Goal: Task Accomplishment & Management: Complete application form

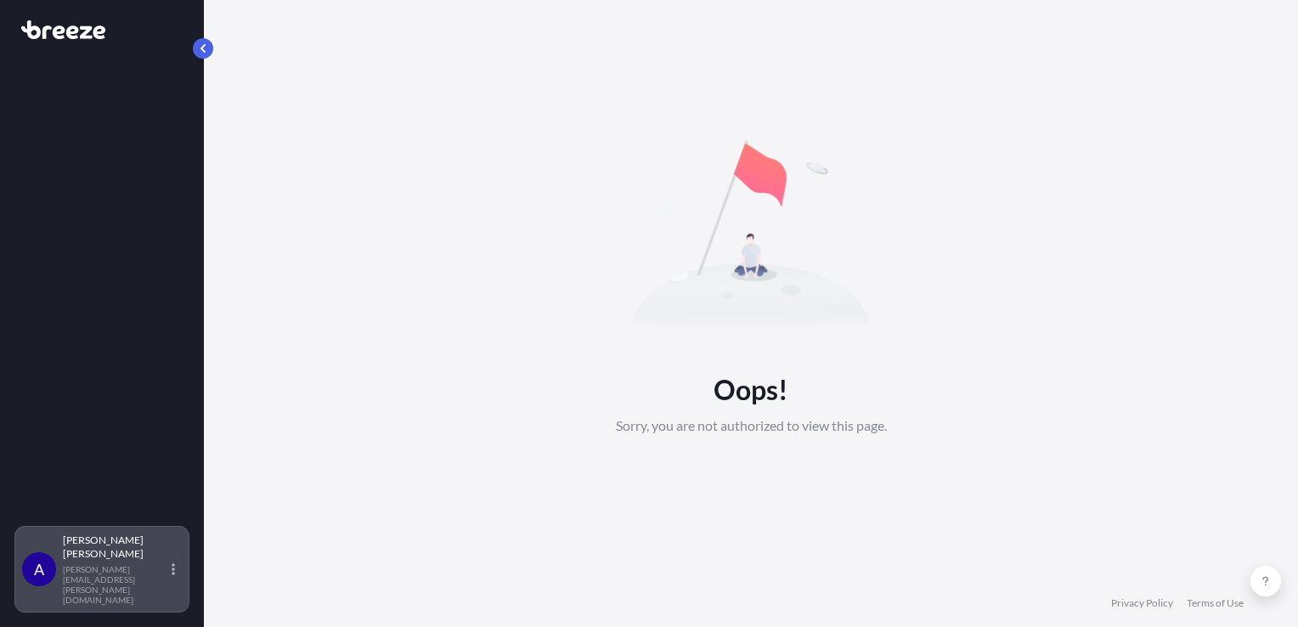
click at [153, 590] on div "Abraham Torres abraham.torres@iglnow.com" at bounding box center [122, 568] width 119 height 71
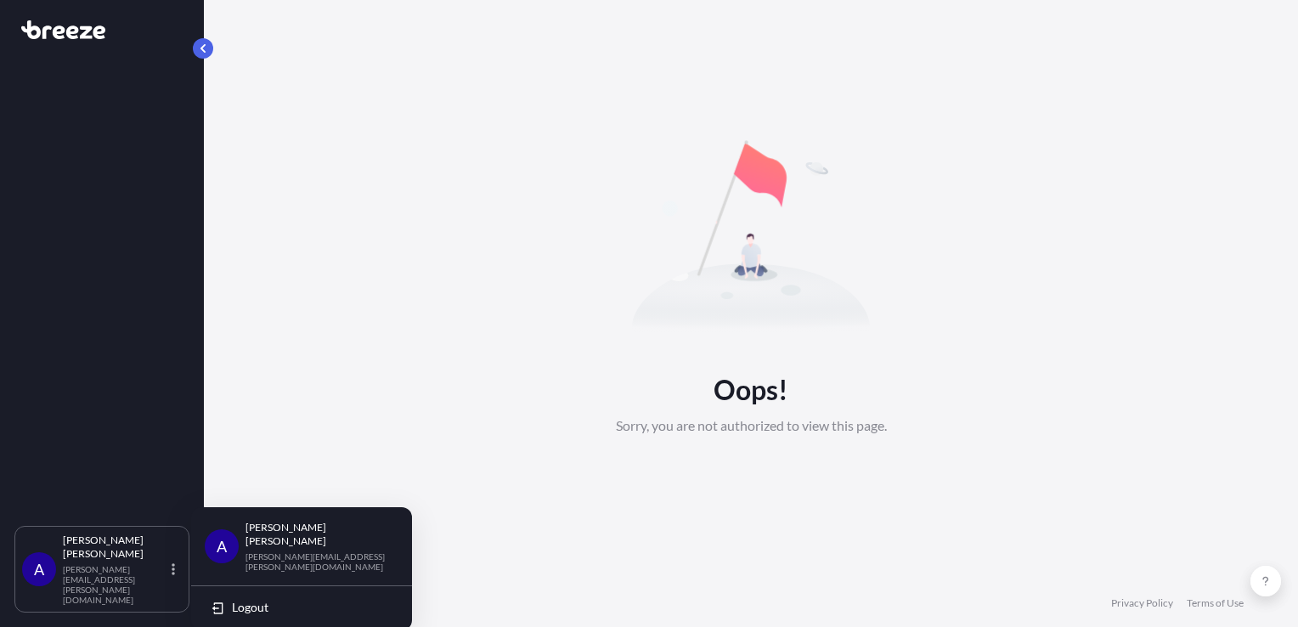
click at [284, 551] on p "abraham.torres@iglnow.com" at bounding box center [314, 561] width 139 height 20
click at [292, 551] on p "abraham.torres@iglnow.com" at bounding box center [314, 561] width 139 height 20
click at [332, 532] on p "Abraham Torres" at bounding box center [314, 534] width 139 height 27
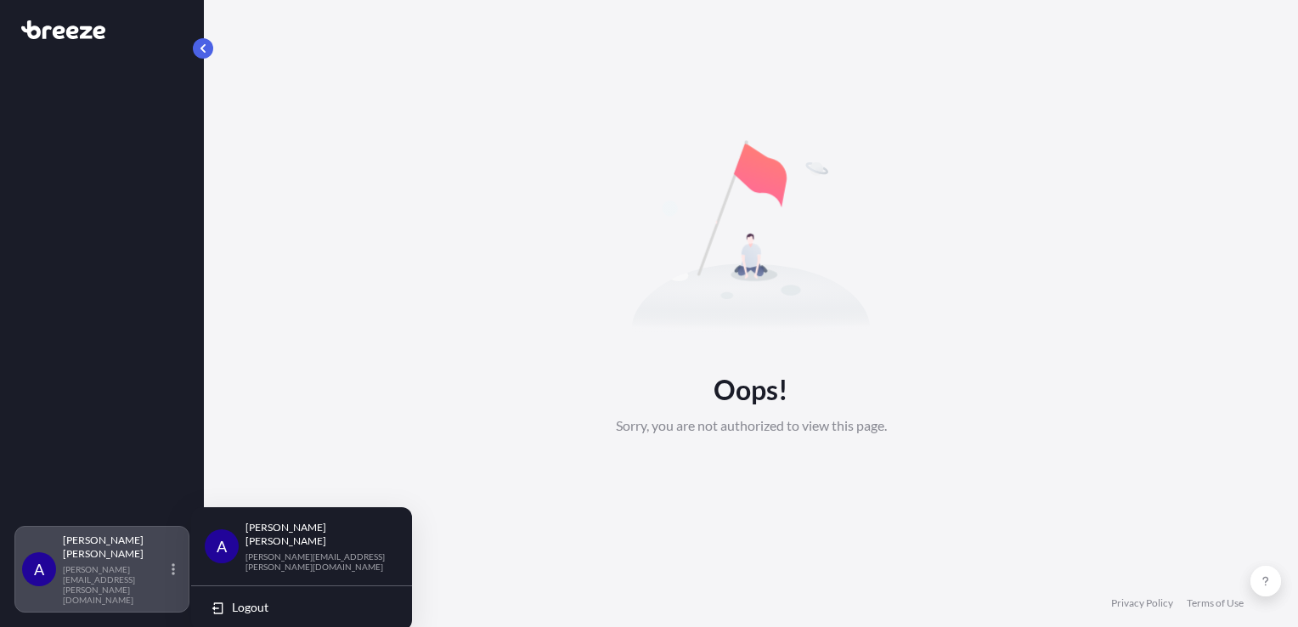
click at [112, 596] on p "abraham.torres@iglnow.com" at bounding box center [115, 584] width 105 height 41
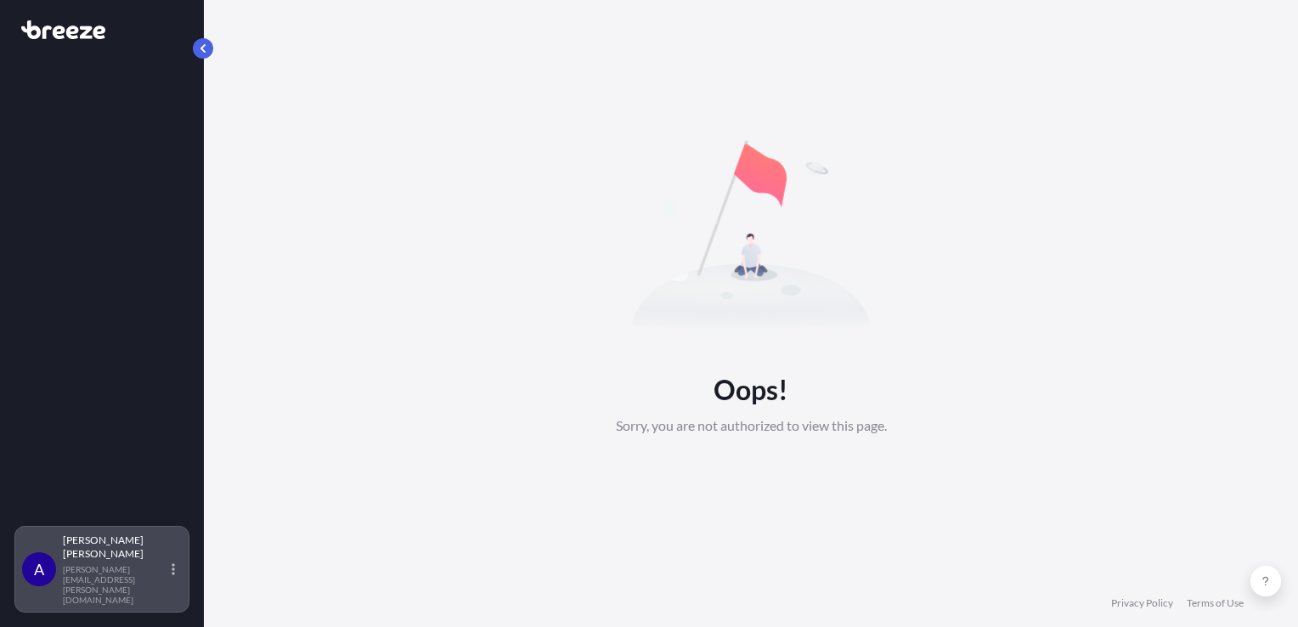
click at [153, 560] on p "Abraham Torres" at bounding box center [115, 546] width 105 height 27
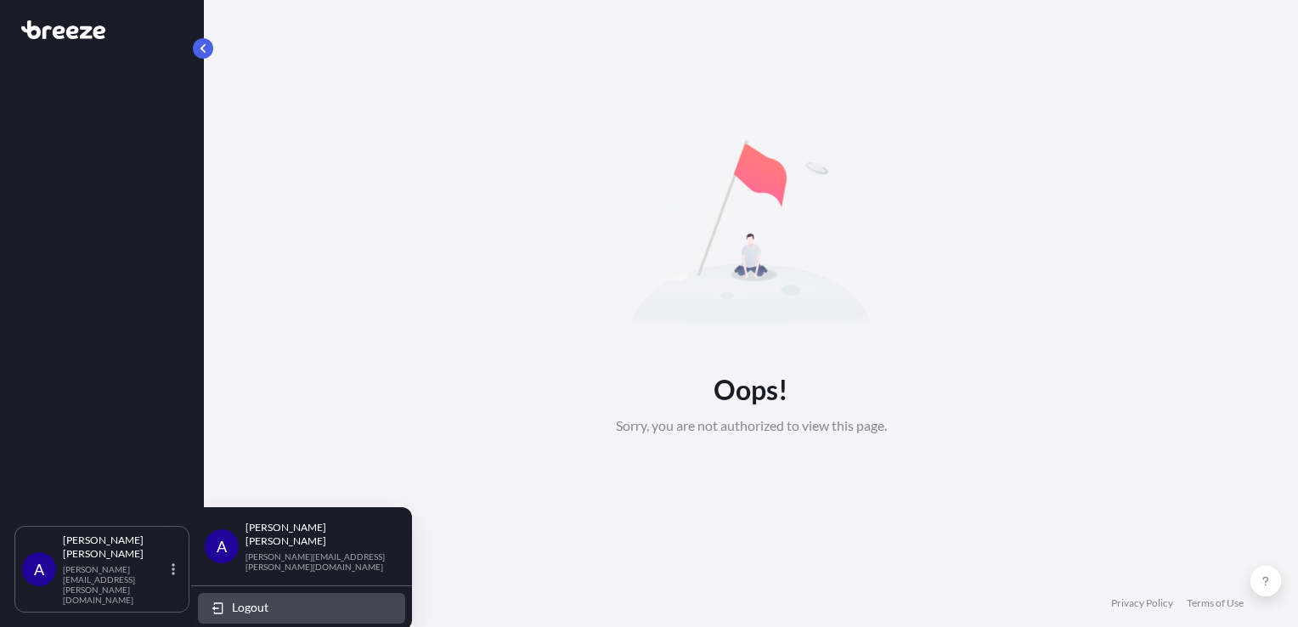
click at [256, 599] on span "Logout" at bounding box center [250, 607] width 37 height 17
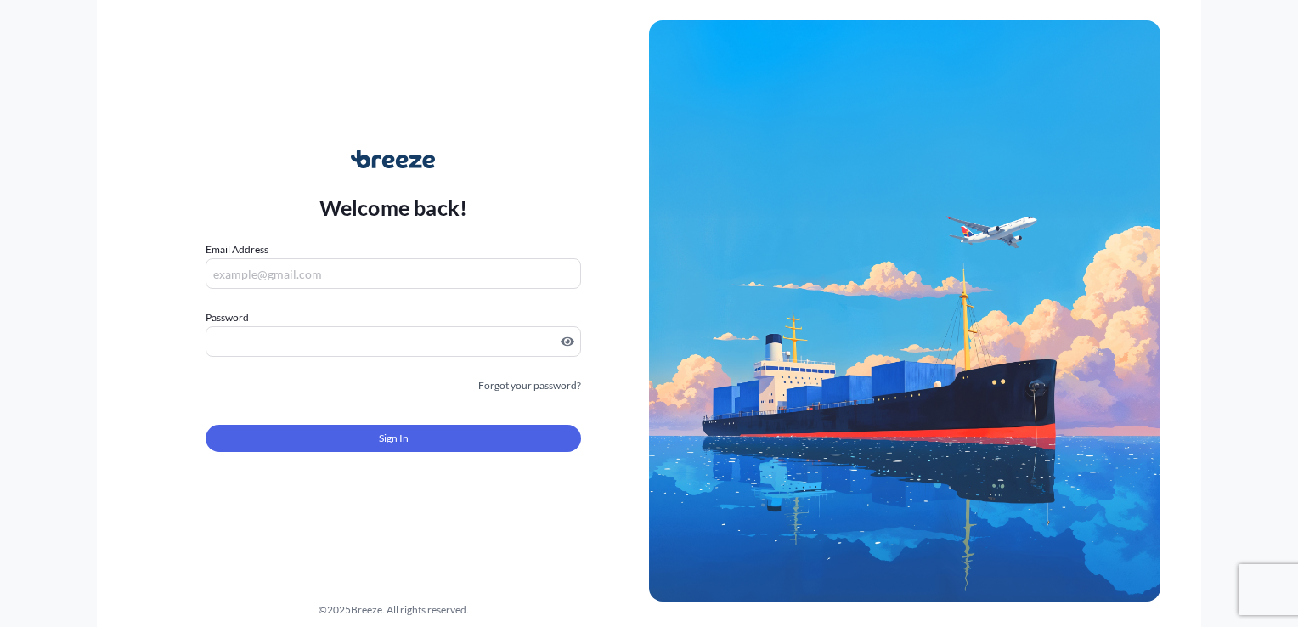
type input "abraham.torres@iglnow.com"
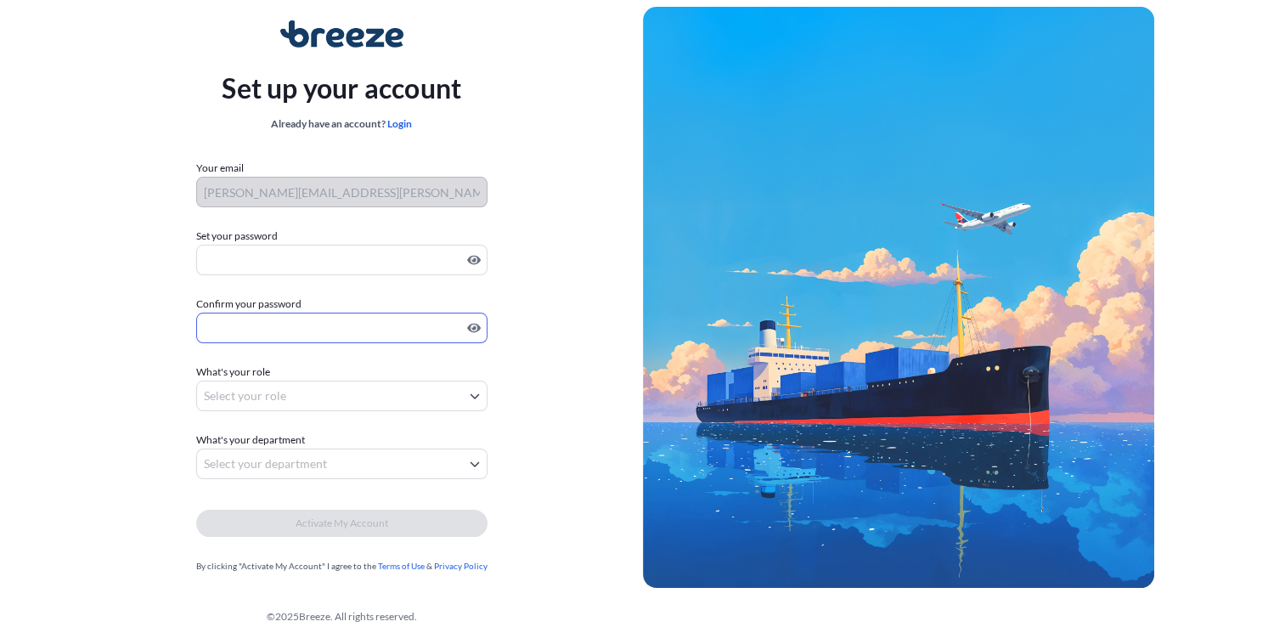
scroll to position [52, 0]
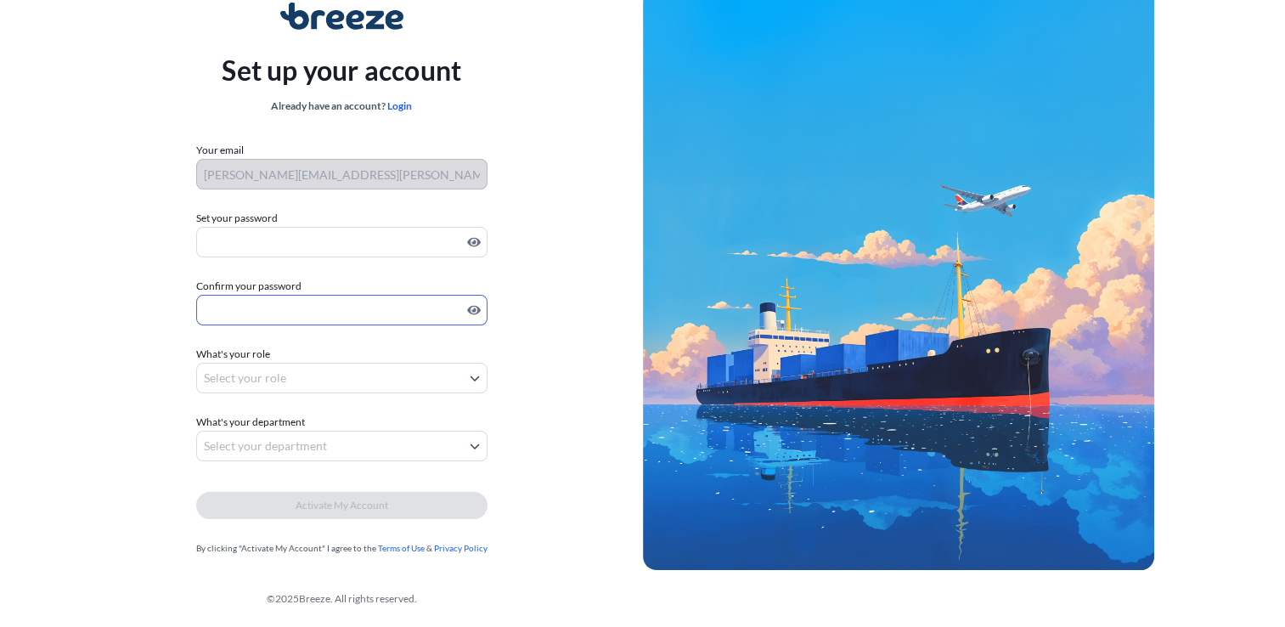
click at [401, 374] on body "Set up your account Already have an account? Login Your email abraham.torres@ig…" at bounding box center [642, 287] width 1285 height 679
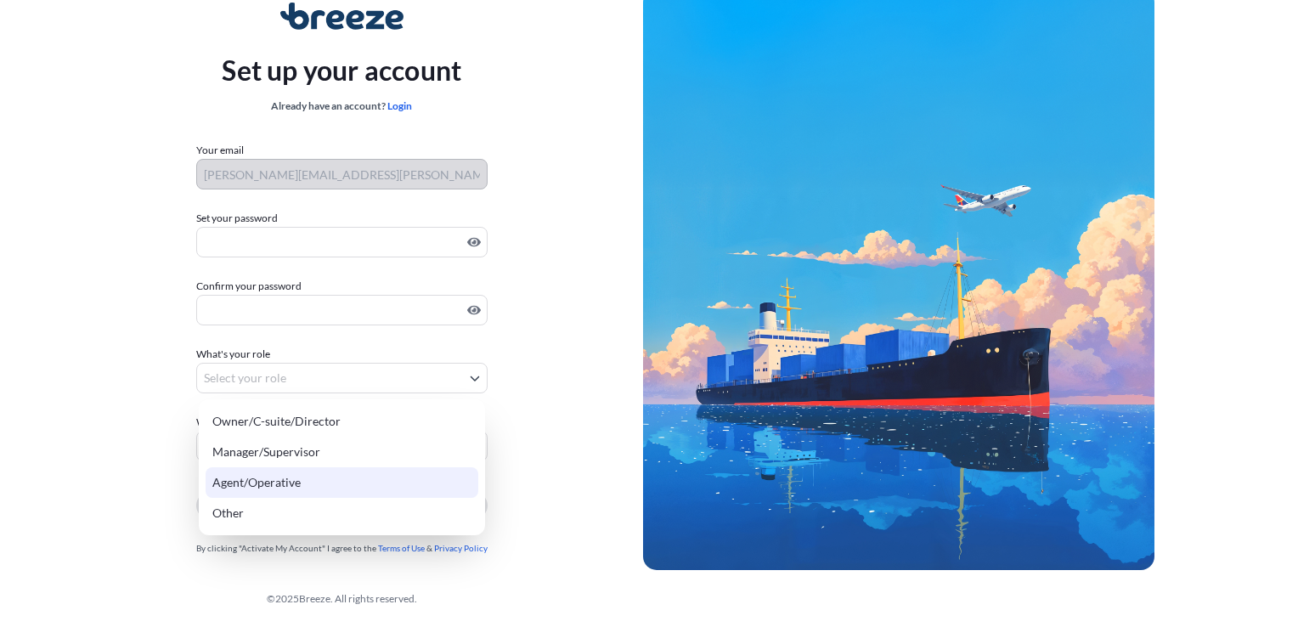
click at [289, 481] on div "Agent/Operative" at bounding box center [342, 482] width 273 height 31
select select "agent/operative"
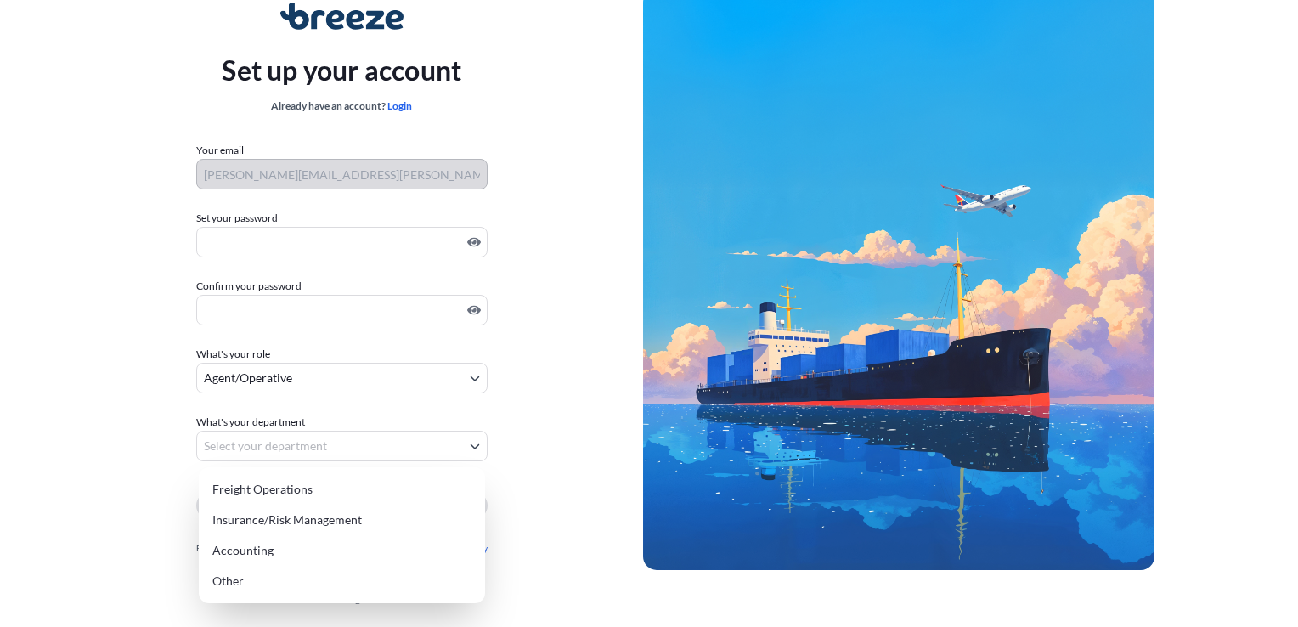
click at [432, 451] on body "Set up your account Already have an account? Login Your email abraham.torres@ig…" at bounding box center [642, 287] width 1285 height 679
click at [350, 497] on div "Freight Operations" at bounding box center [342, 489] width 273 height 31
select select "freight operations"
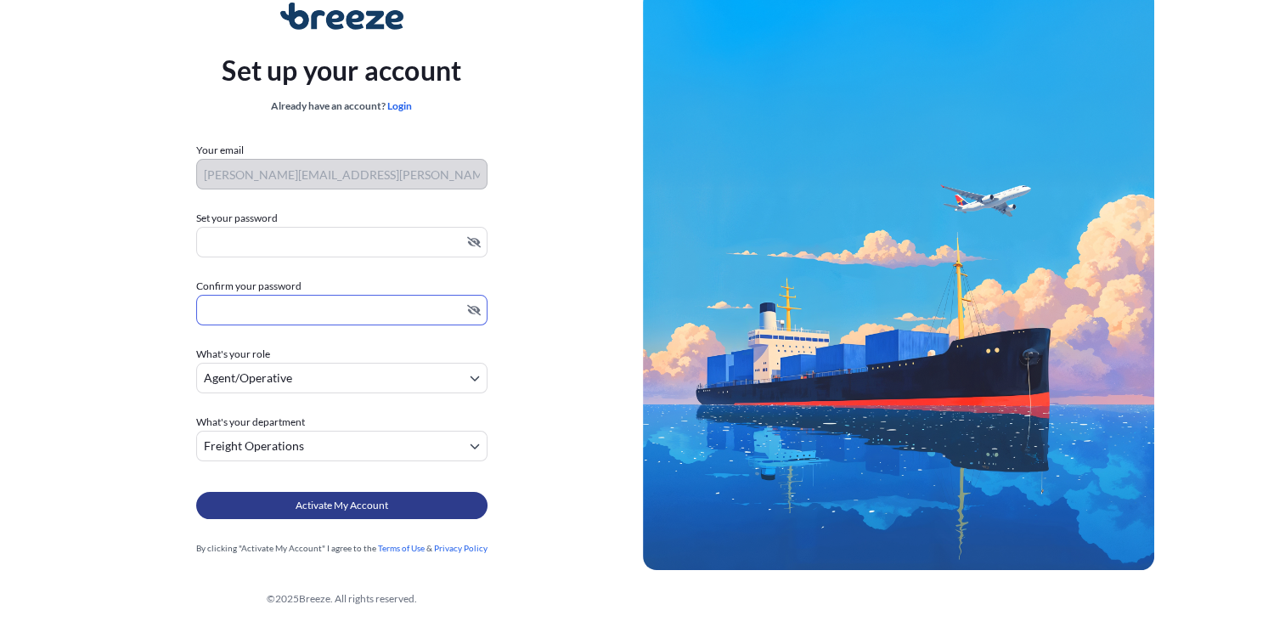
click at [380, 512] on span "Activate My Account" at bounding box center [342, 505] width 93 height 17
